Goal: Navigation & Orientation: Find specific page/section

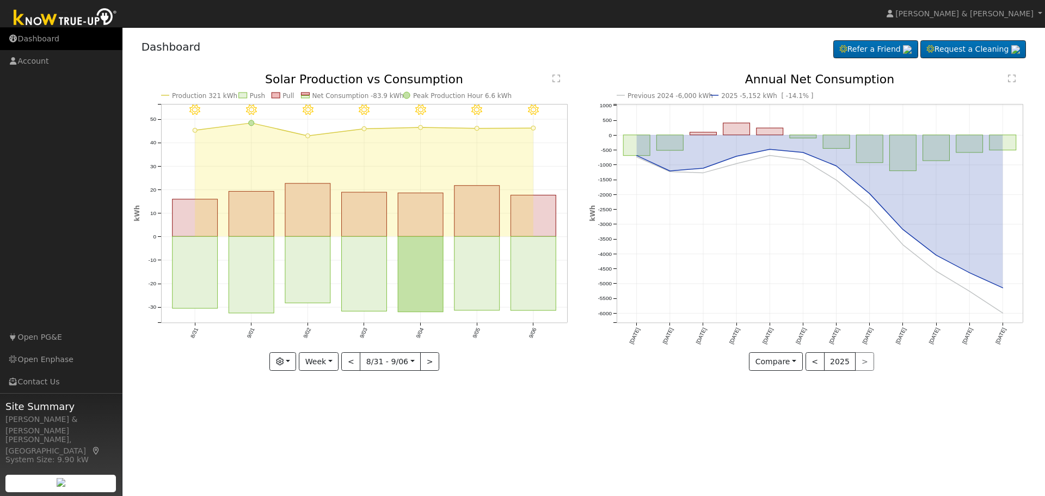
click at [58, 45] on link "Dashboard" at bounding box center [61, 39] width 123 height 22
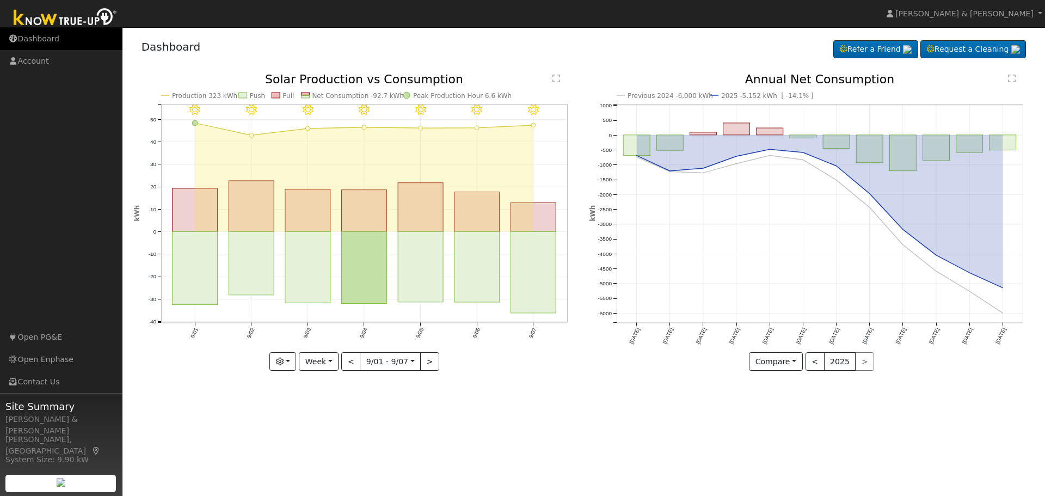
click at [43, 33] on link "Dashboard" at bounding box center [61, 39] width 123 height 22
